Goal: Information Seeking & Learning: Learn about a topic

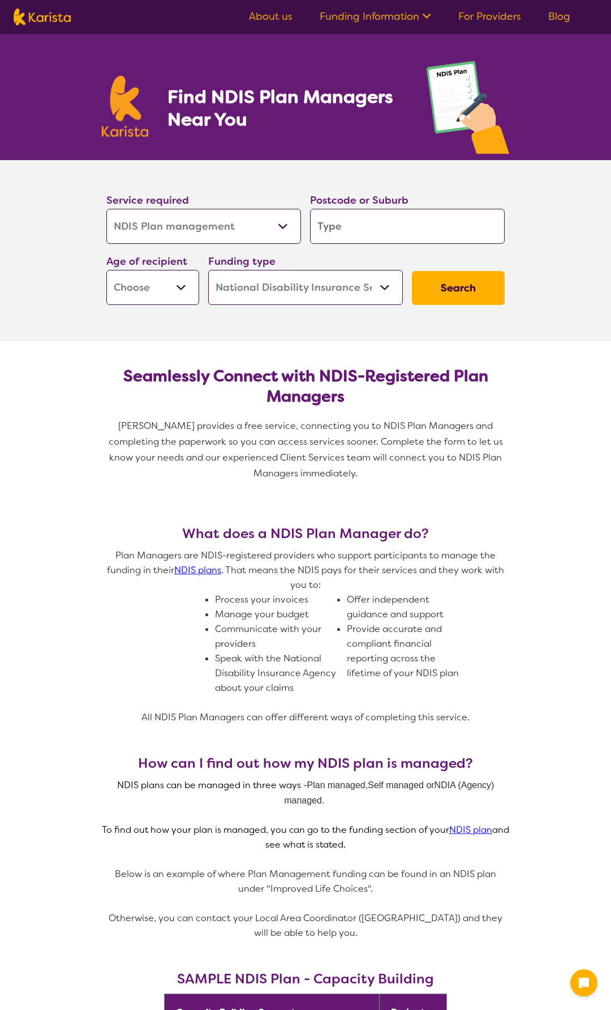
select select "NDIS Plan management"
select select "NDIS"
select select "NDIS Plan management"
select select "NDIS"
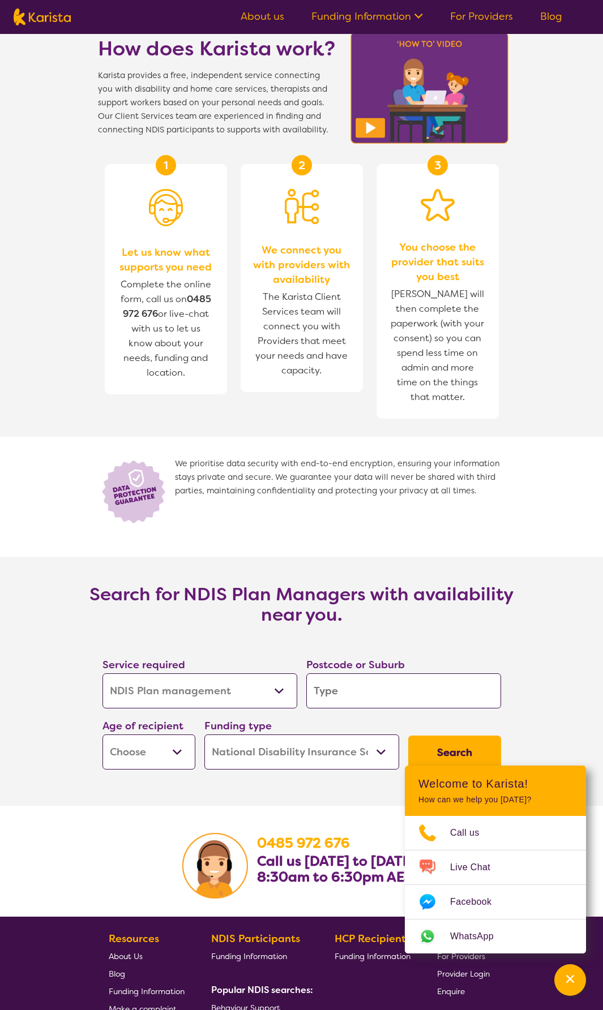
scroll to position [1415, 0]
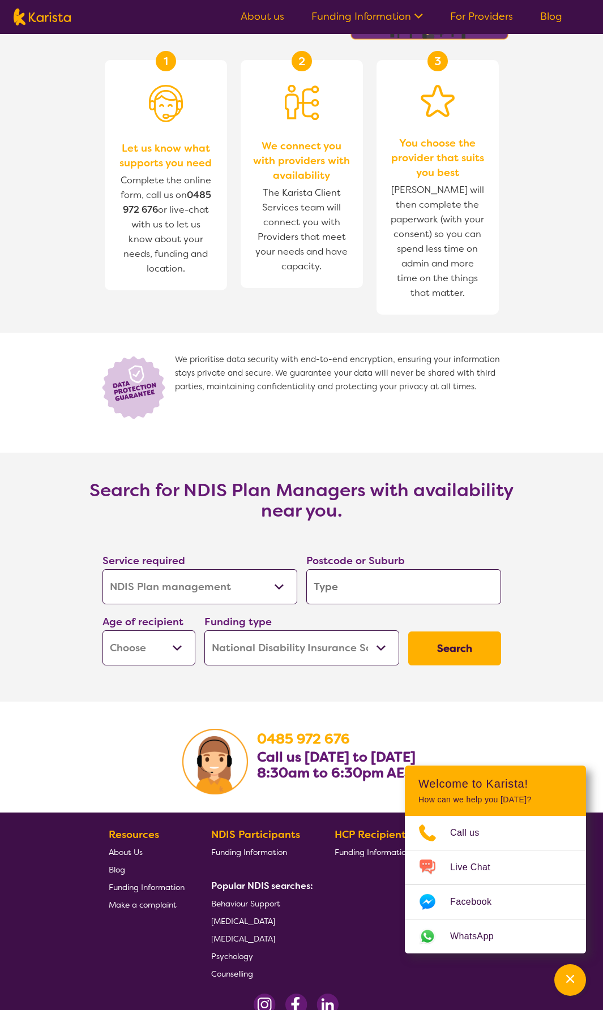
click at [435, 653] on button "Search" at bounding box center [454, 649] width 93 height 34
click at [383, 579] on input "search" at bounding box center [403, 586] width 195 height 35
type input "3"
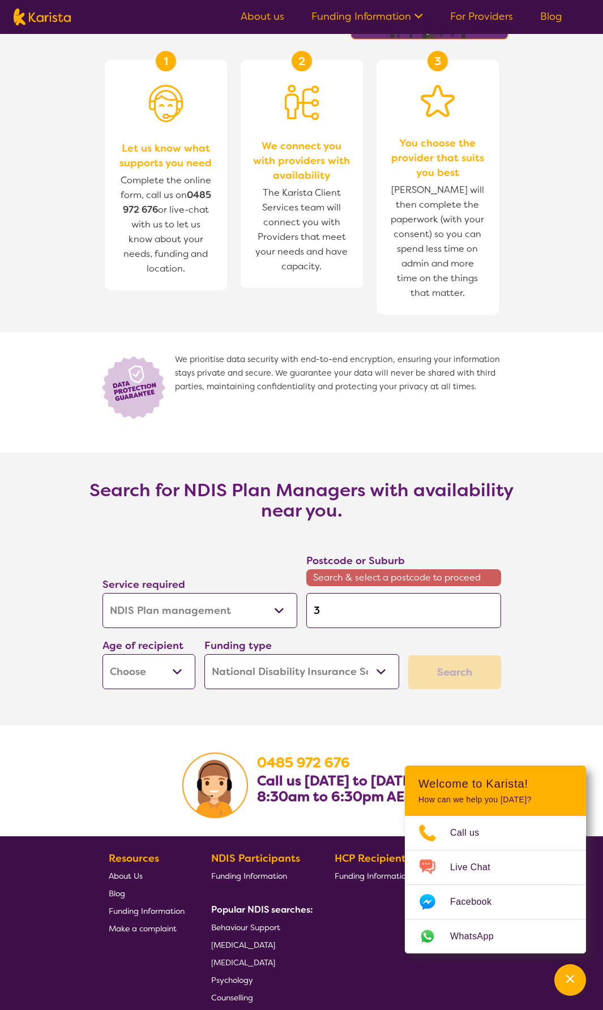
type input "31"
type input "315"
type input "3155"
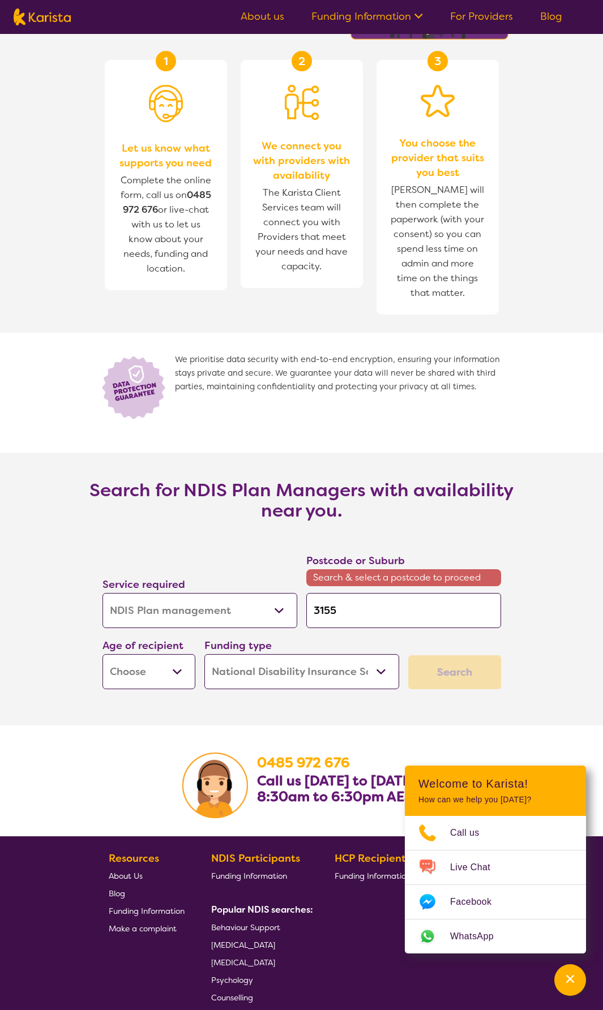
scroll to position [1415, 0]
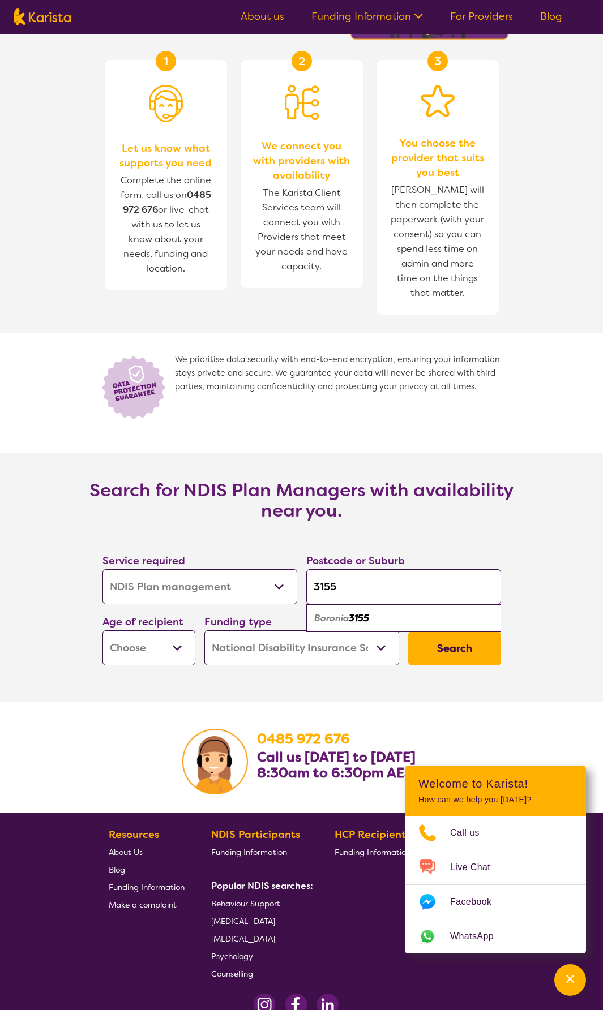
type input "3155"
click at [333, 613] on em "Boronia" at bounding box center [331, 618] width 35 height 12
click at [414, 590] on input "3155" at bounding box center [403, 586] width 195 height 35
click at [440, 653] on button "Search" at bounding box center [454, 649] width 93 height 34
drag, startPoint x: 179, startPoint y: 639, endPoint x: 179, endPoint y: 653, distance: 13.6
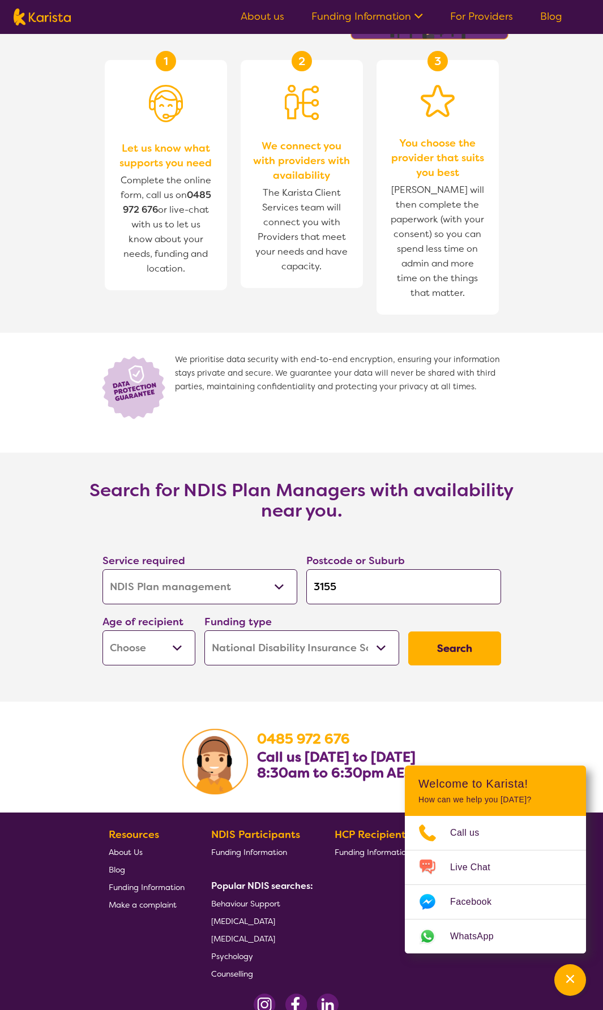
click at [179, 639] on select "Early Childhood - 0 to 9 Child - 10 to 11 Adolescent - 12 to 17 Adult - 18 to 6…" at bounding box center [148, 648] width 93 height 35
select select "AD"
click at [102, 631] on select "Early Childhood - 0 to 9 Child - 10 to 11 Adolescent - 12 to 17 Adult - 18 to 6…" at bounding box center [148, 648] width 93 height 35
select select "AD"
click at [486, 650] on button "Search" at bounding box center [454, 649] width 93 height 34
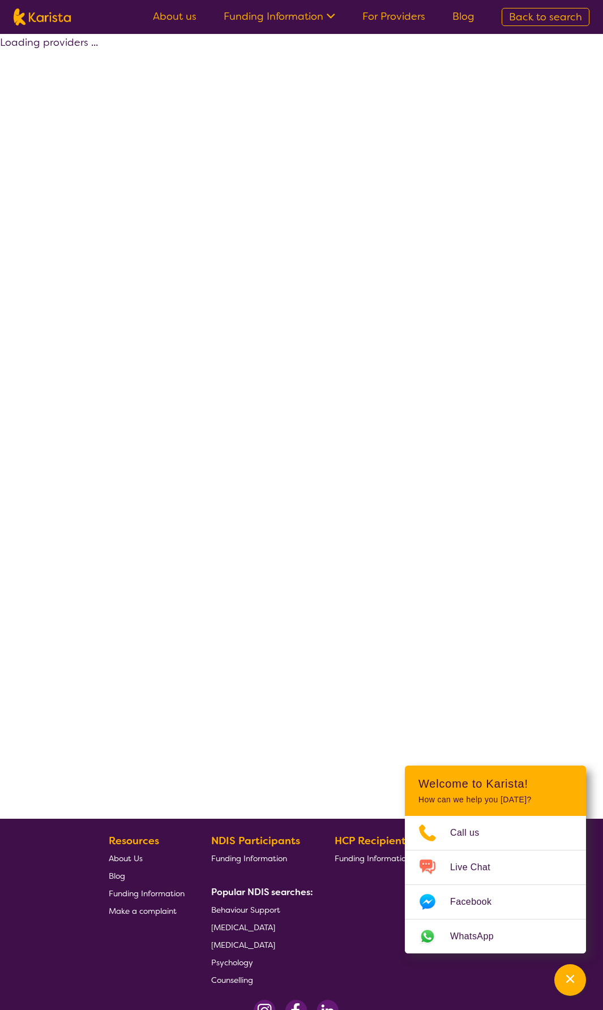
select select "by_score"
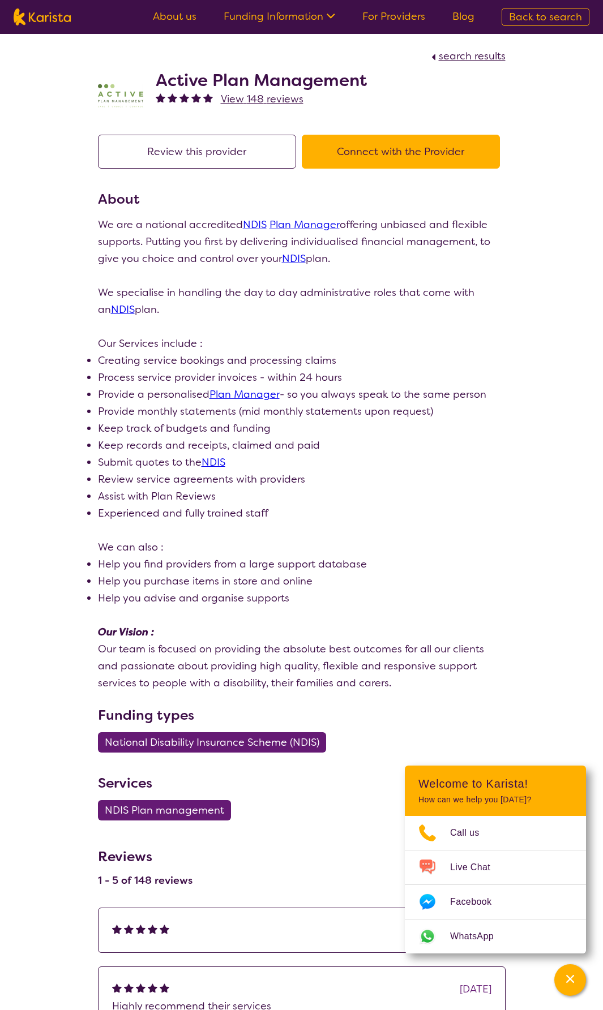
click at [273, 224] on link "Plan Manager" at bounding box center [304, 225] width 70 height 14
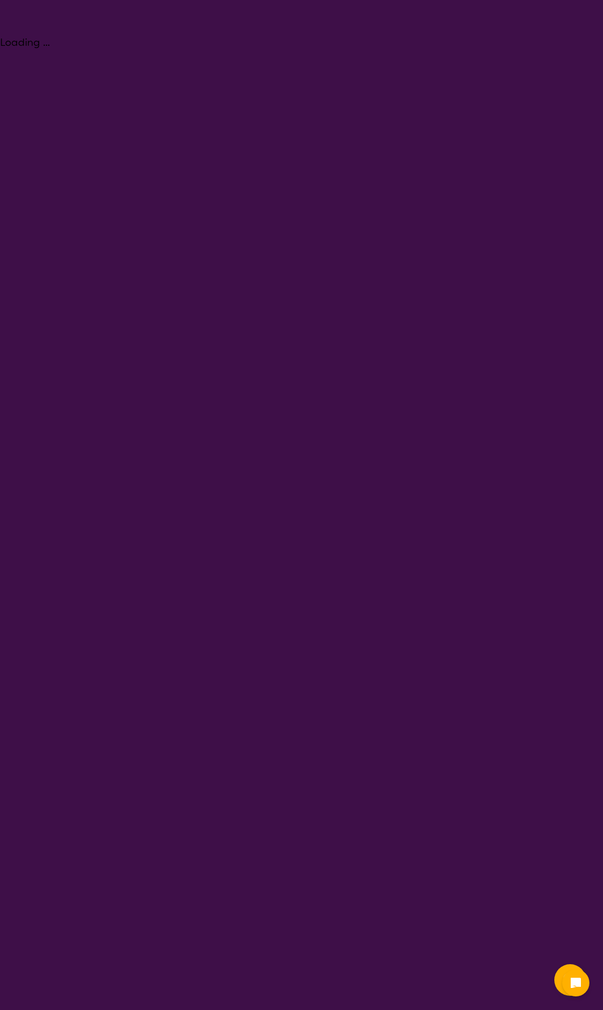
select select "NDIS Plan management"
select select "AD"
select select "NDIS"
select select "NDIS Plan management"
select select "AD"
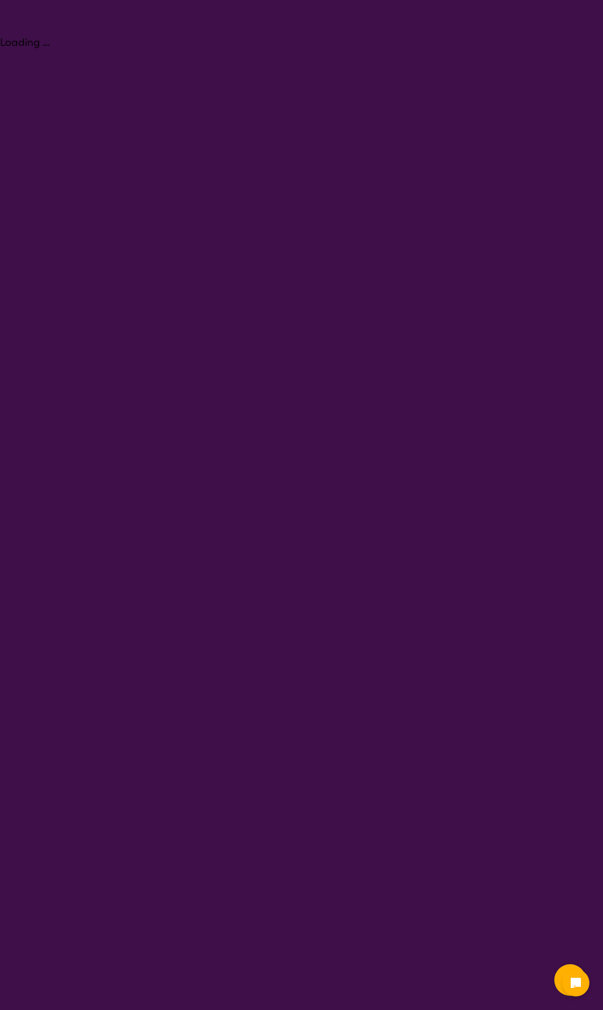
select select "NDIS"
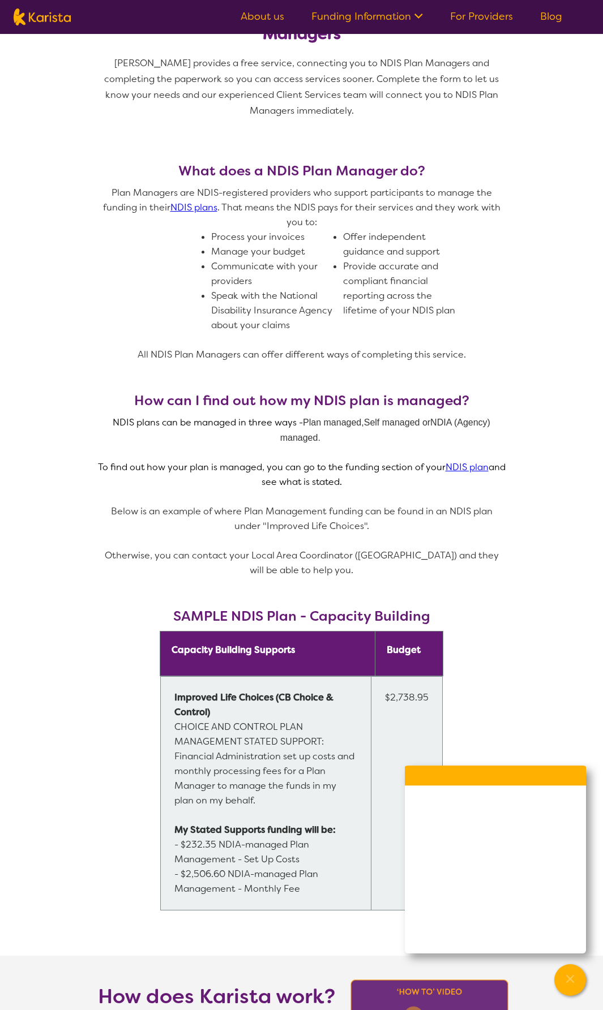
scroll to position [509, 0]
